Goal: Navigation & Orientation: Find specific page/section

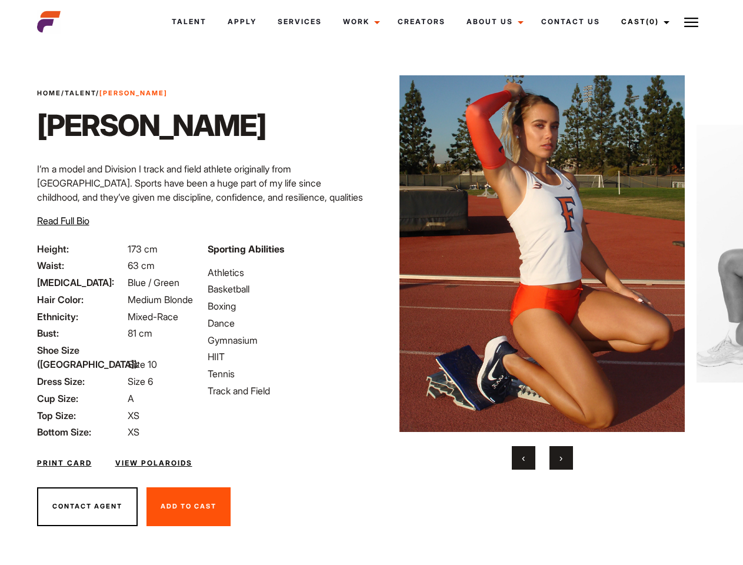
click at [642, 22] on link "Cast (0)" at bounding box center [644, 22] width 66 height 32
click at [691, 22] on img at bounding box center [691, 22] width 14 height 14
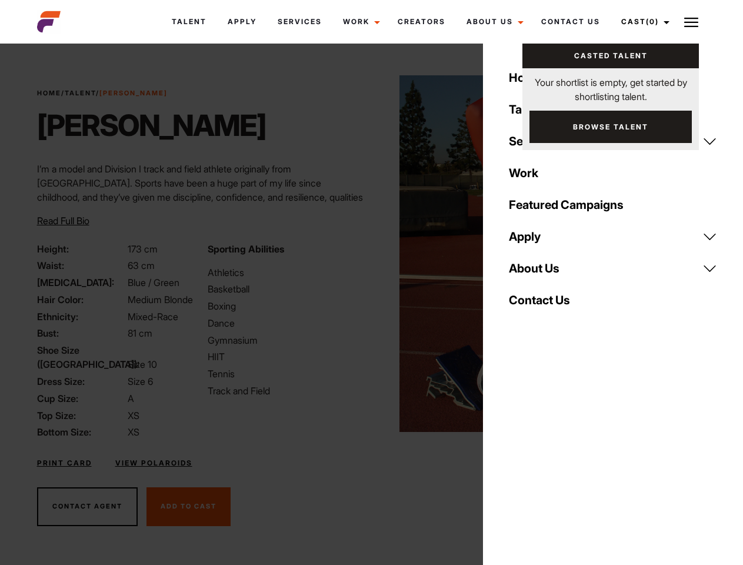
click at [542, 272] on img at bounding box center [541, 253] width 285 height 357
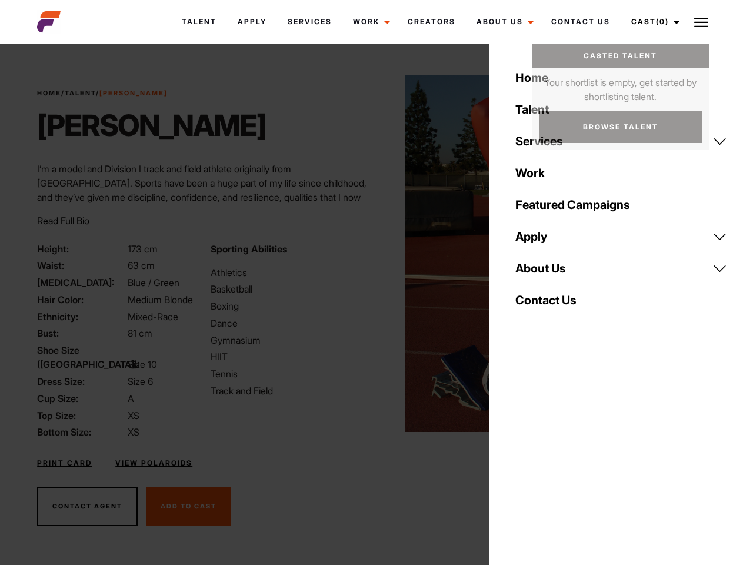
click at [371, 254] on div "Sporting Abilities Athletics Basketball Boxing Dance Gymnasium HIIT Tennis Trac…" at bounding box center [290, 341] width 173 height 198
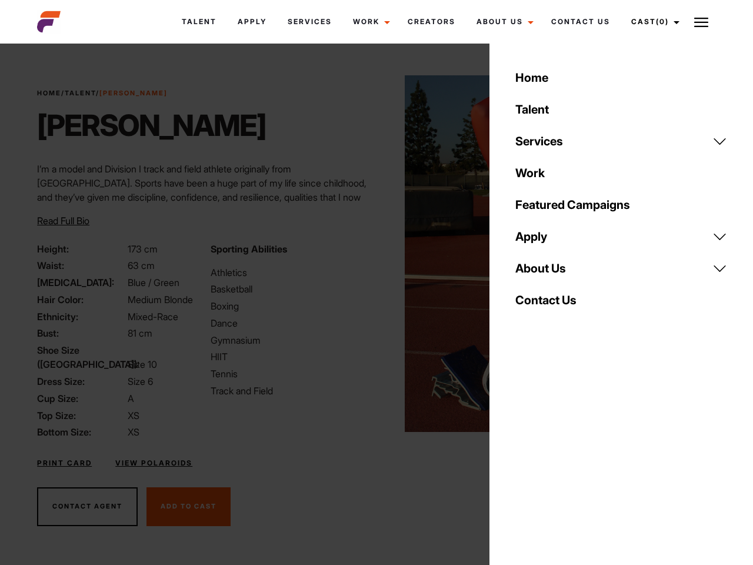
click at [524, 458] on body "Talent Apply Services Work Campaigns Jobs Job Request Creators About Us Founder…" at bounding box center [376, 317] width 753 height 541
click at [561, 458] on div "Home Talent Services Talent Casting Photography Videography Creative Hair and M…" at bounding box center [621, 282] width 264 height 565
